Goal: Find contact information: Find contact information

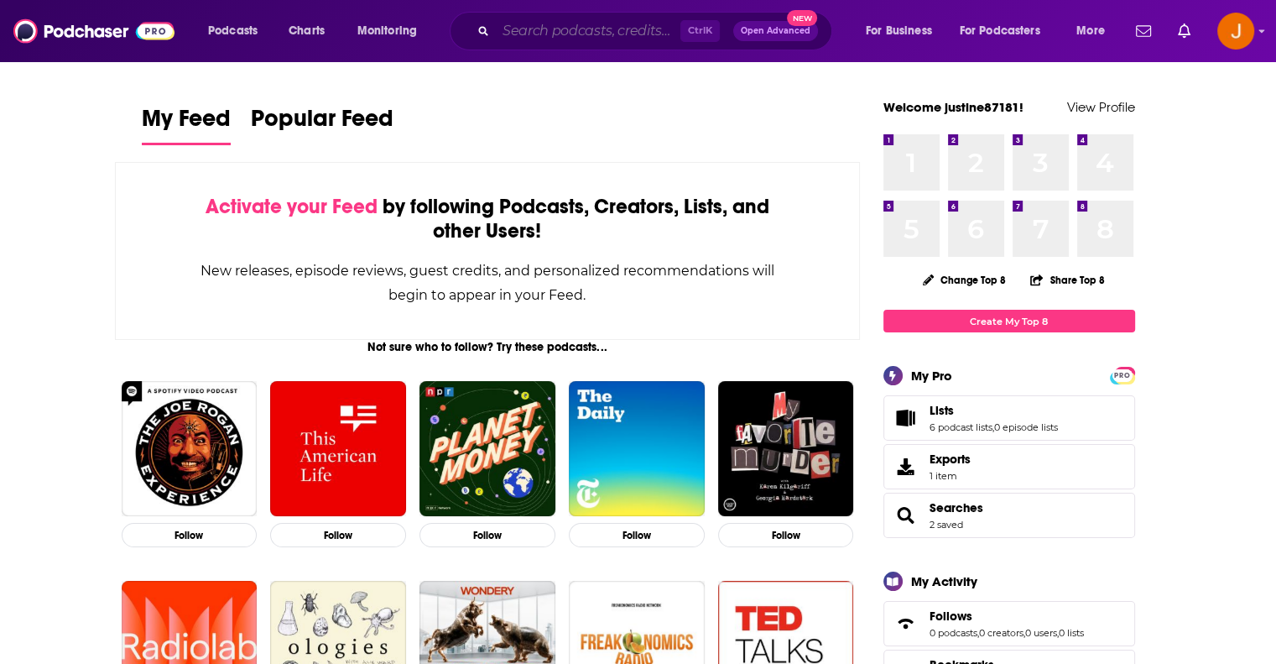
click at [558, 29] on input "Search podcasts, credits, & more..." at bounding box center [588, 31] width 185 height 27
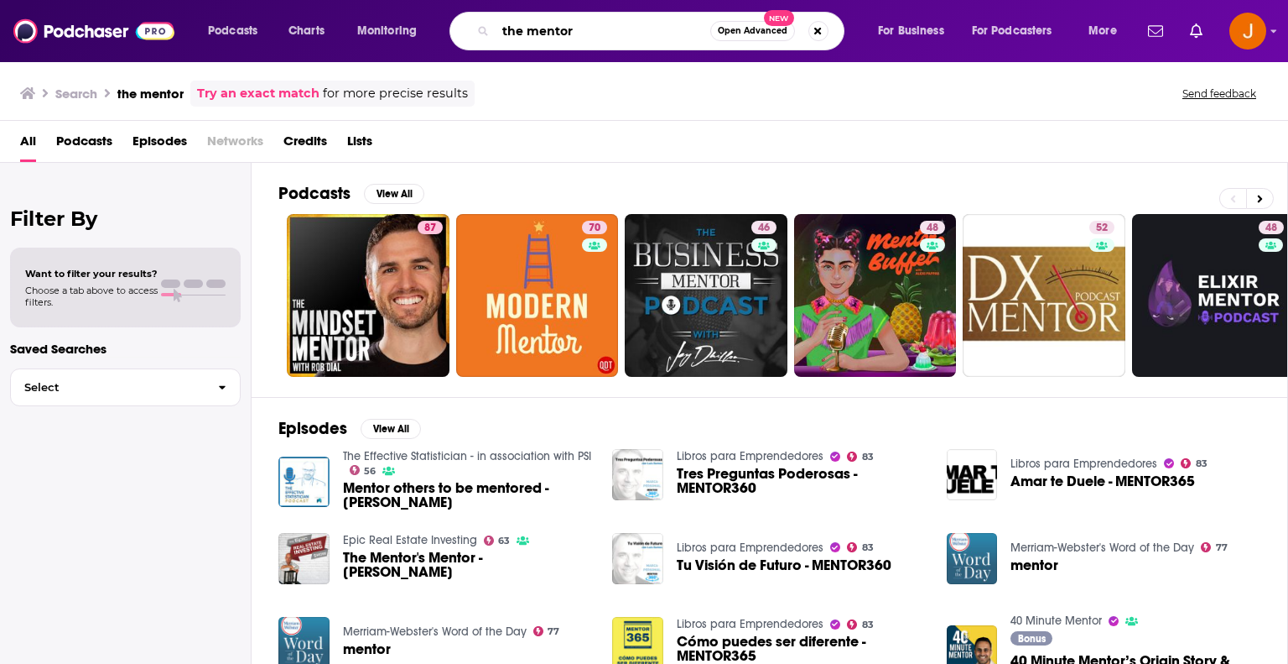
click at [500, 26] on input "the mentor" at bounding box center [603, 31] width 215 height 27
type input "[PERSON_NAME] the mentor"
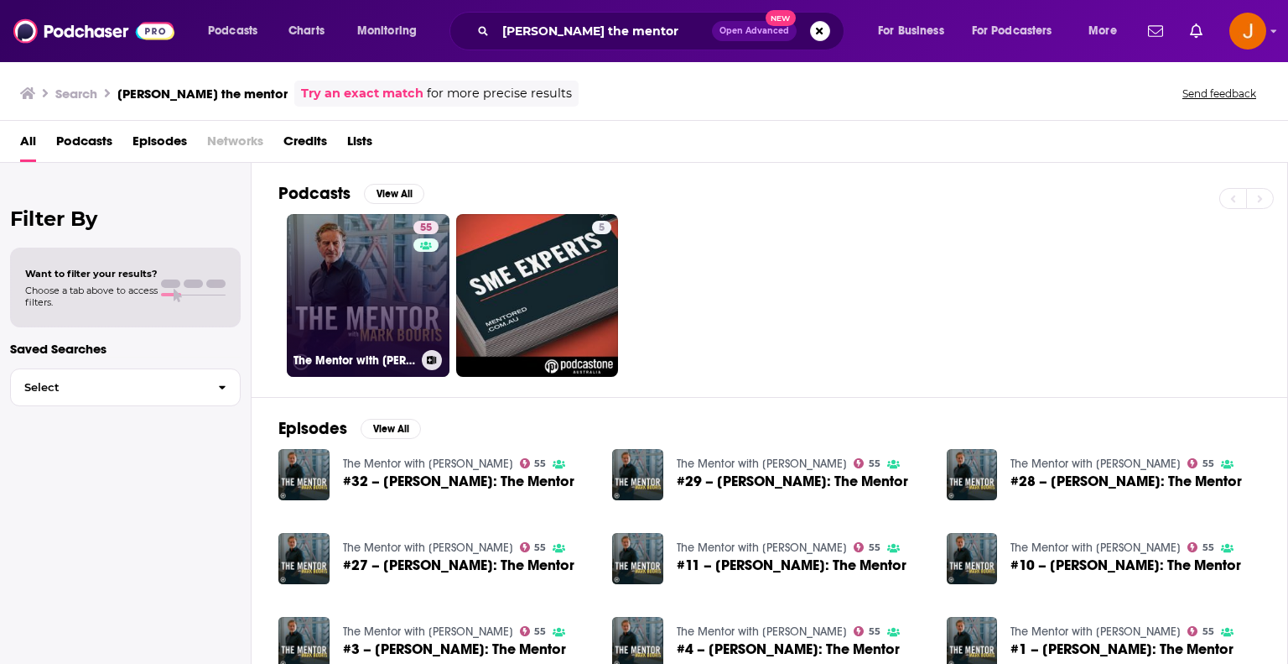
click at [349, 249] on link "55 The Mentor with [PERSON_NAME]" at bounding box center [368, 295] width 163 height 163
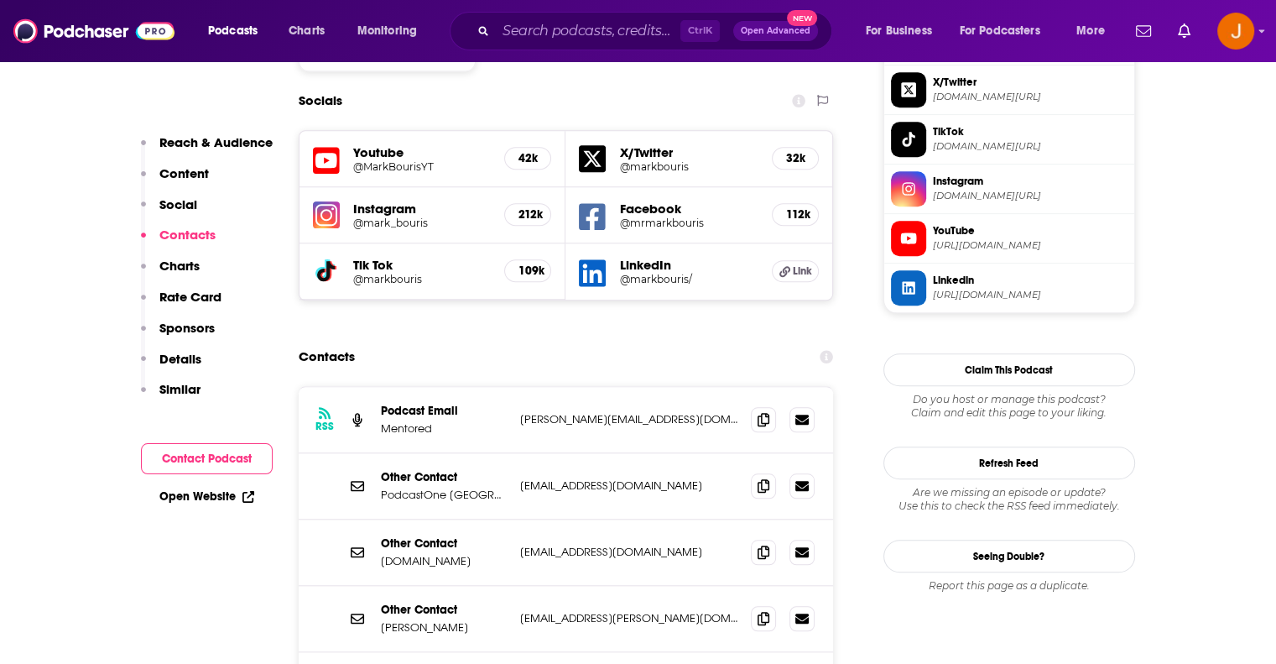
scroll to position [1510, 0]
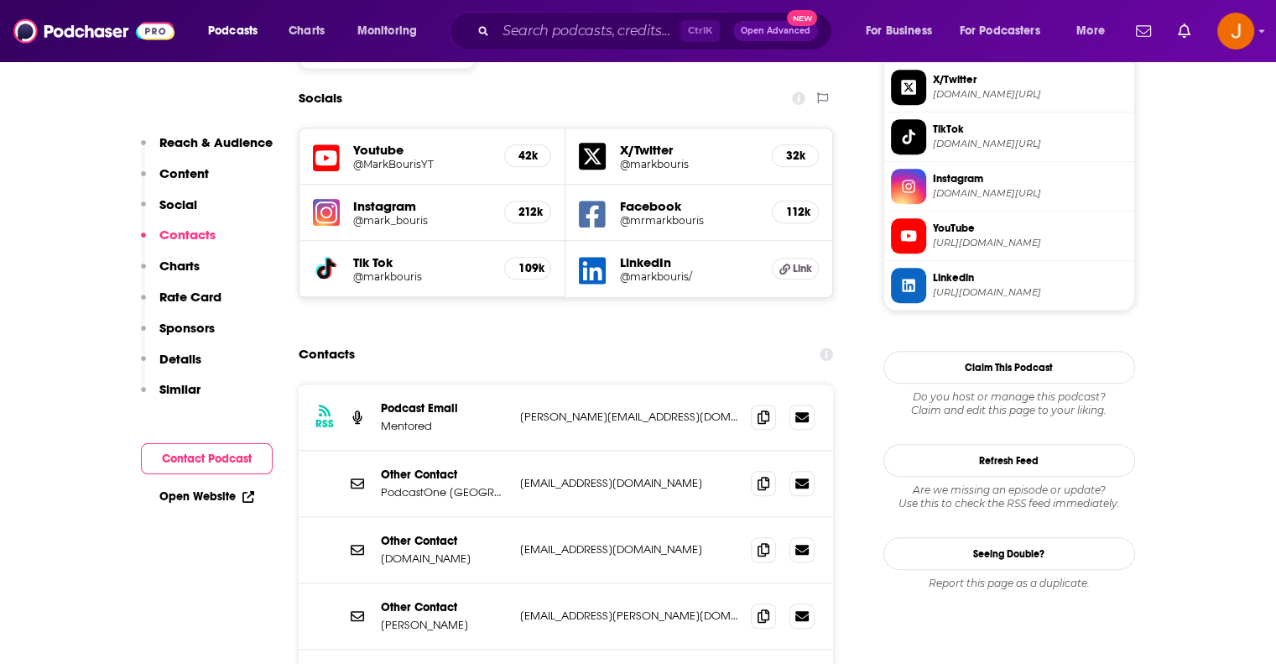
click at [556, 476] on p "[EMAIL_ADDRESS][DOMAIN_NAME]" at bounding box center [629, 483] width 218 height 14
click at [612, 608] on p "[EMAIL_ADDRESS][PERSON_NAME][DOMAIN_NAME]" at bounding box center [629, 615] width 218 height 14
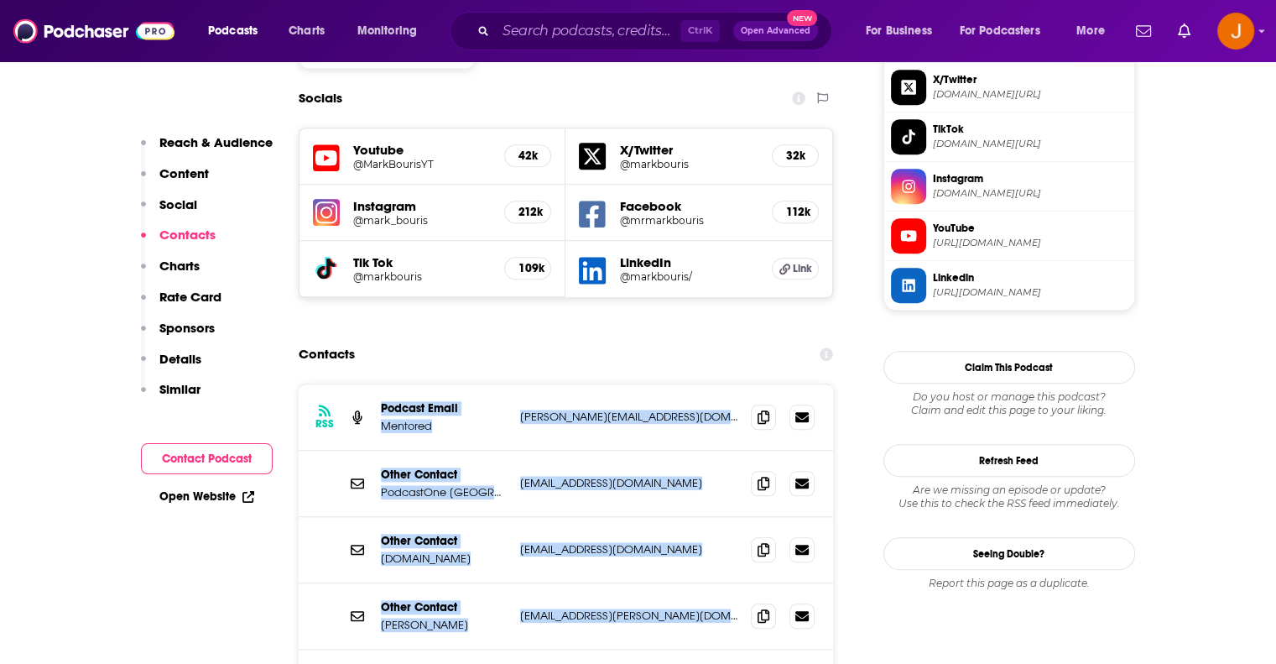
drag, startPoint x: 374, startPoint y: 341, endPoint x: 664, endPoint y: 615, distance: 398.8
click at [664, 615] on div "RSS Podcast Email Mentored [PERSON_NAME][EMAIL_ADDRESS][DOMAIN_NAME] [PERSON_NA…" at bounding box center [566, 546] width 535 height 324
copy div "Podcast Email Mentored [PERSON_NAME][EMAIL_ADDRESS][DOMAIN_NAME] [PERSON_NAME][…"
